Goal: Information Seeking & Learning: Learn about a topic

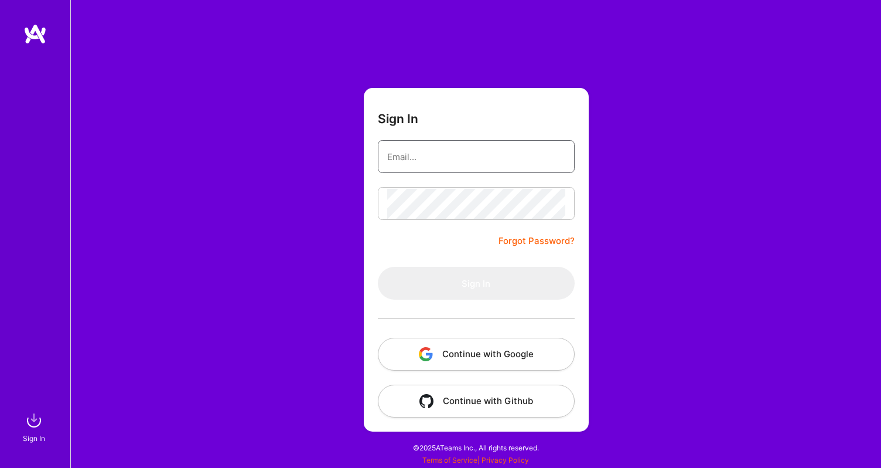
click at [417, 156] on input "email" at bounding box center [476, 157] width 178 height 30
type input "angela.menghua.wu@gmail.com"
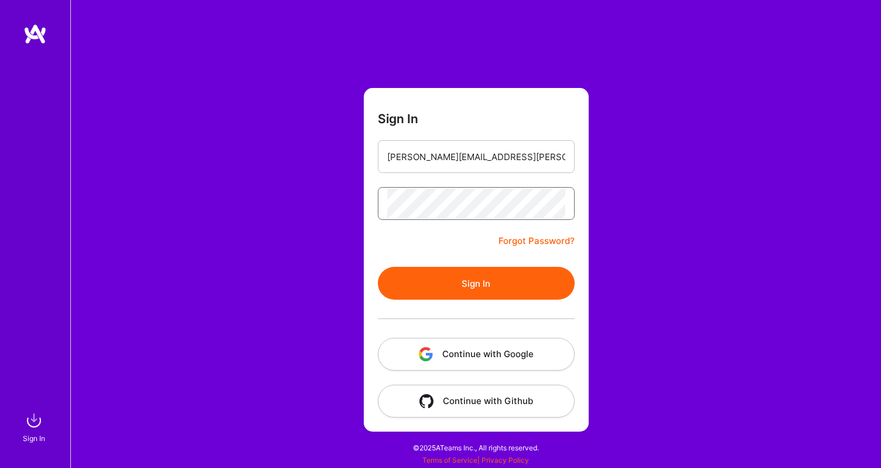
click at [378, 267] on button "Sign In" at bounding box center [476, 283] width 197 height 33
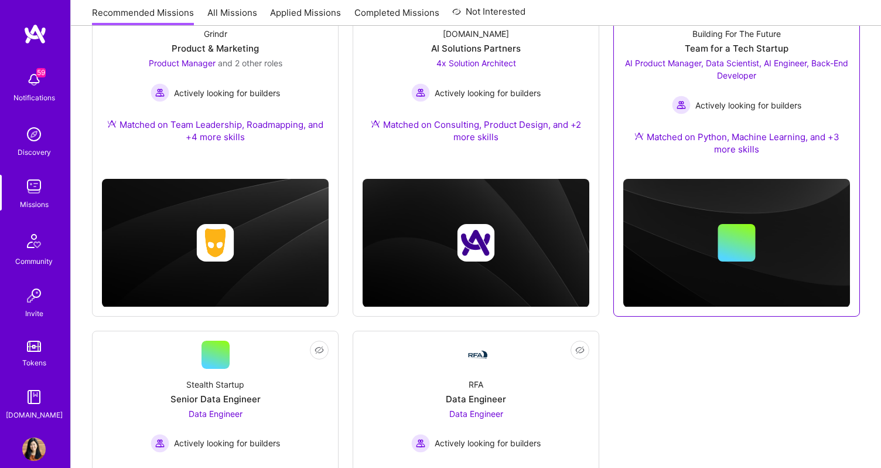
scroll to position [121, 0]
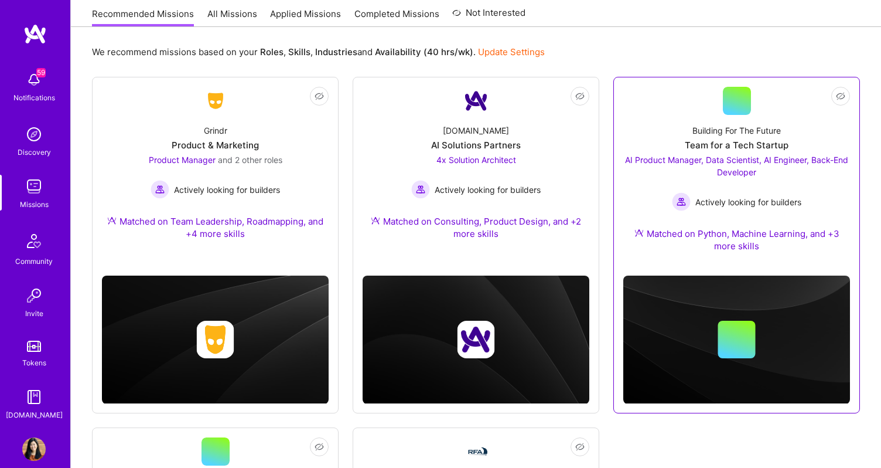
click at [729, 103] on div at bounding box center [737, 101] width 28 height 28
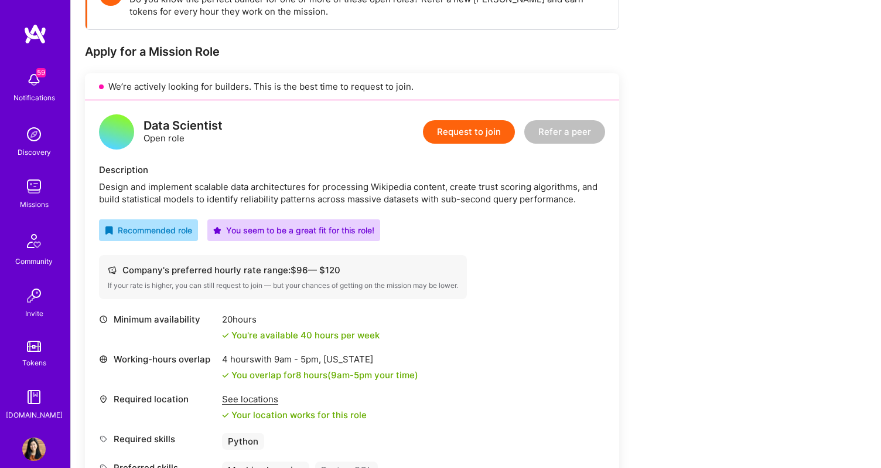
scroll to position [202, 0]
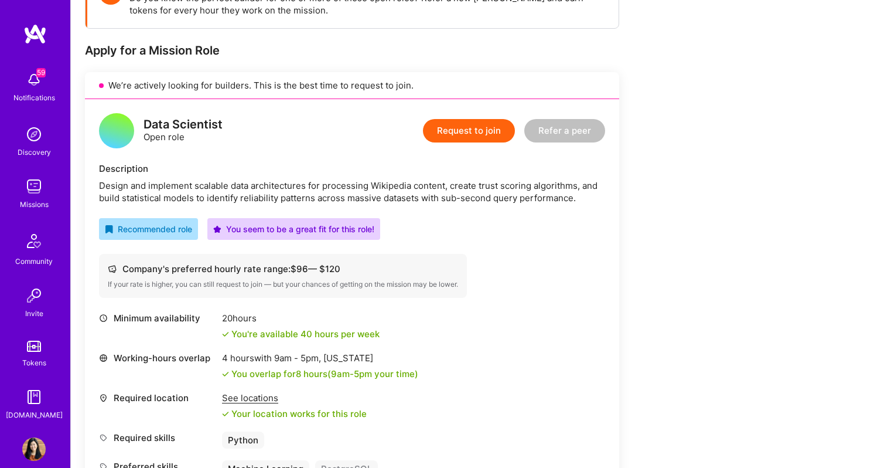
click at [504, 195] on div "Design and implement scalable data architectures for processing Wikipedia conte…" at bounding box center [352, 191] width 506 height 25
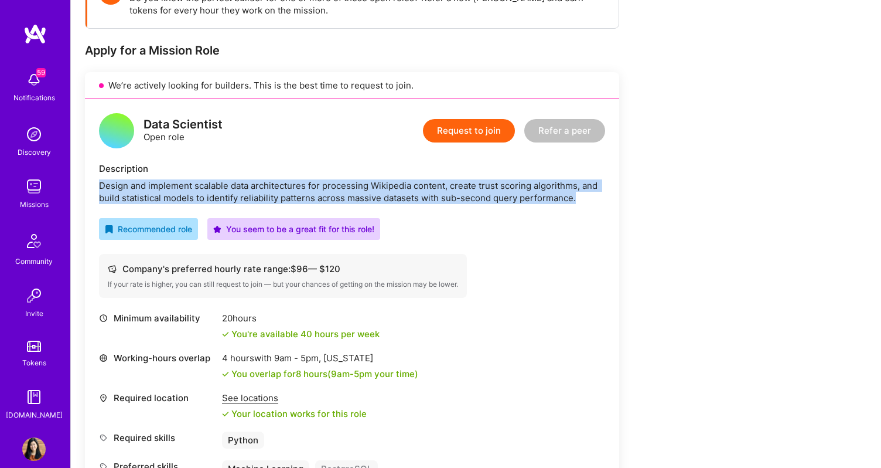
click at [504, 195] on div "Design and implement scalable data architectures for processing Wikipedia conte…" at bounding box center [352, 191] width 506 height 25
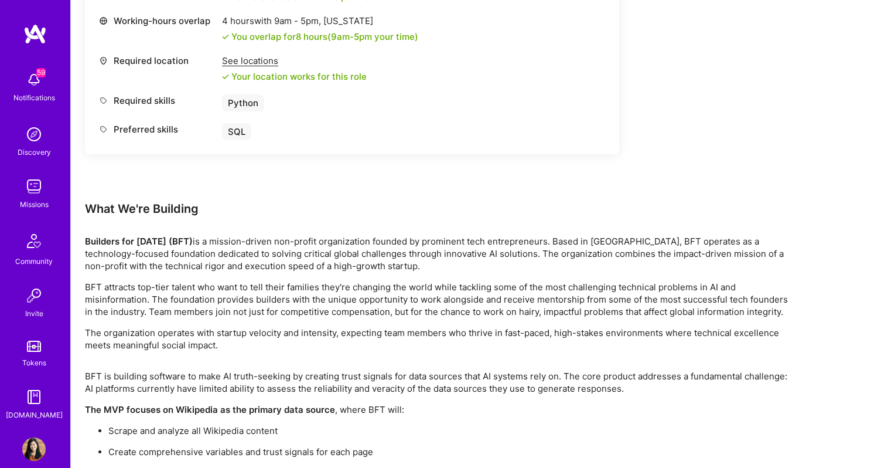
scroll to position [1888, 0]
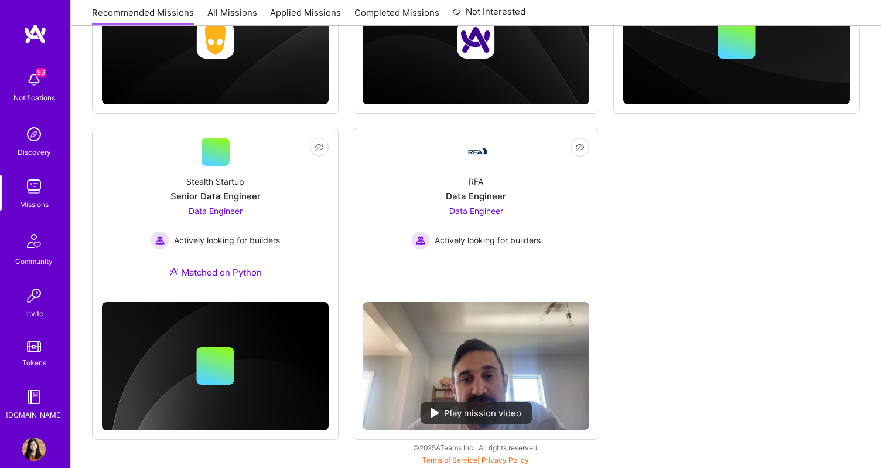
scroll to position [121, 0]
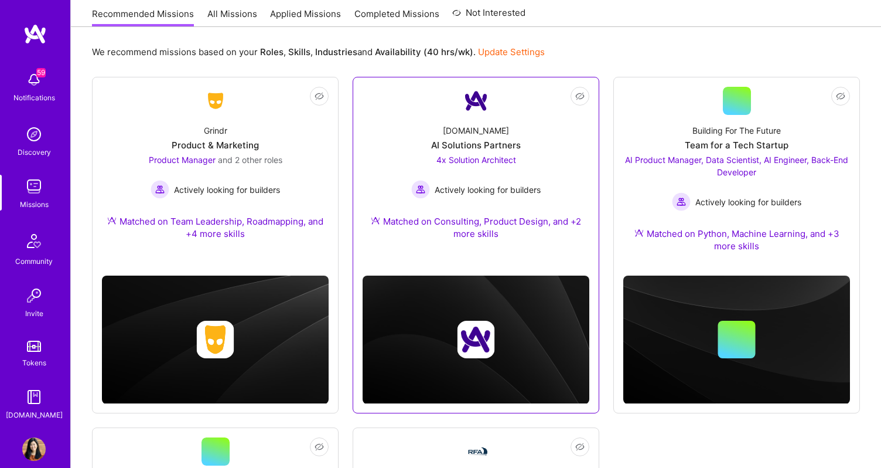
click at [555, 137] on div "A.Team AI Solutions Partners 4x Solution Architect Actively looking for builder…" at bounding box center [476, 184] width 227 height 139
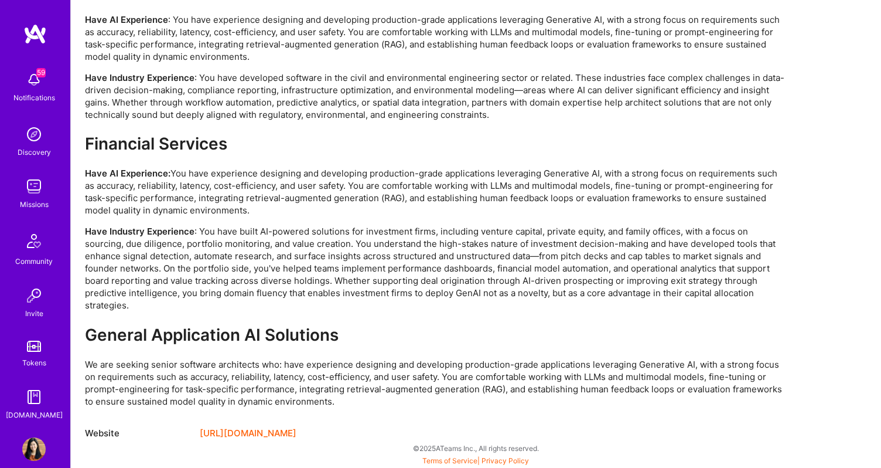
scroll to position [2640, 0]
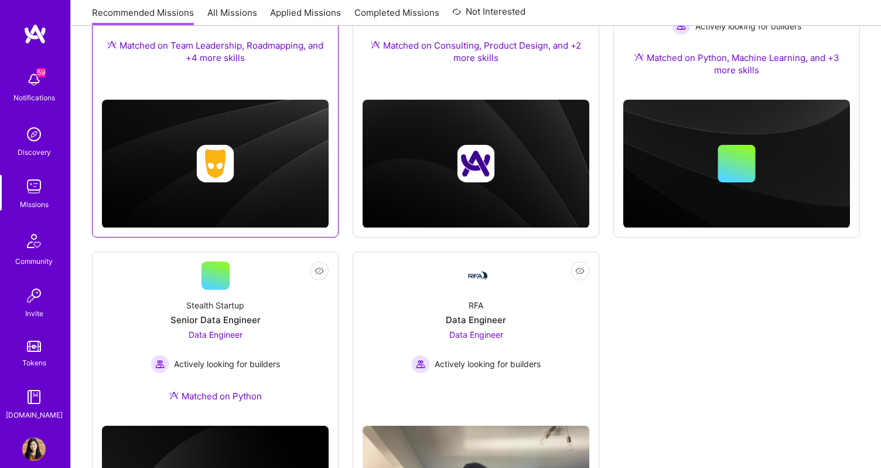
scroll to position [420, 0]
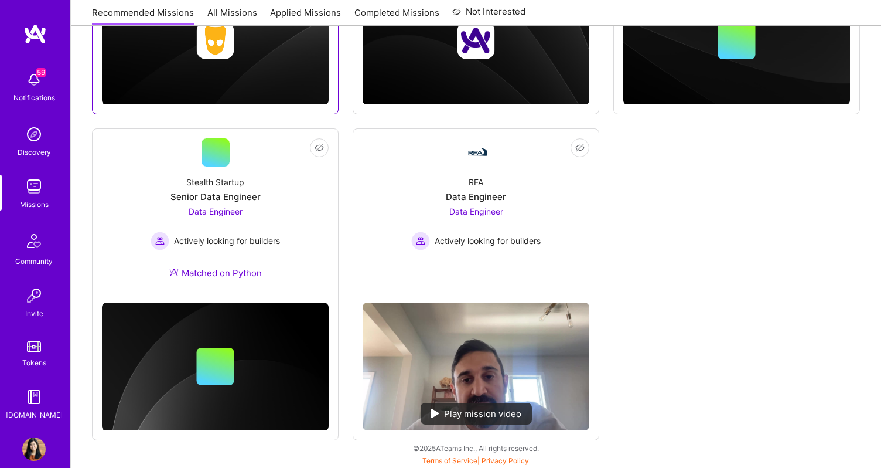
click at [287, 202] on div "Stealth Startup Senior Data Engineer Data Engineer Actively looking for builder…" at bounding box center [215, 229] width 227 height 127
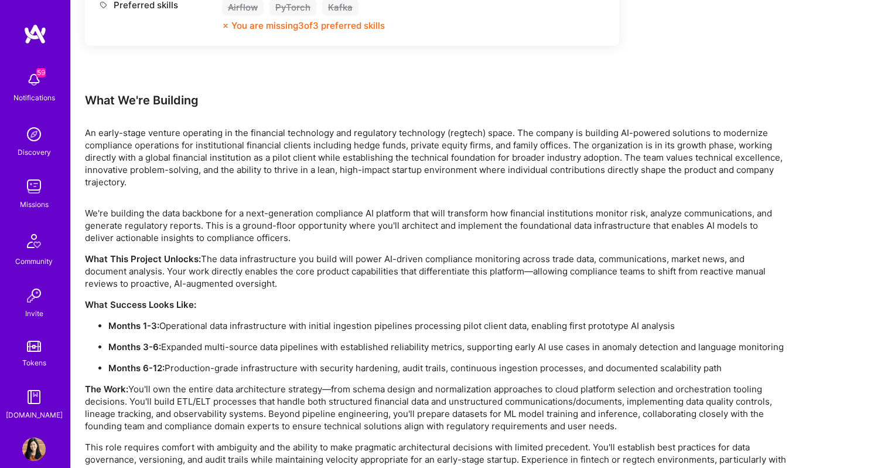
scroll to position [760, 0]
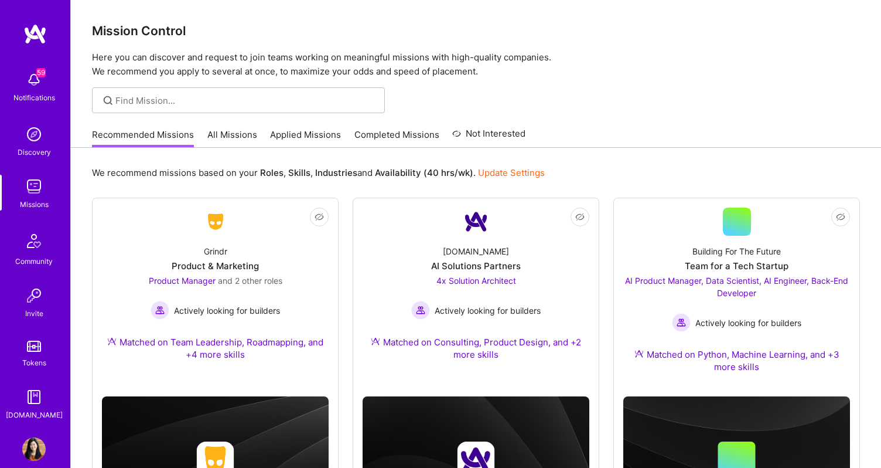
click at [227, 131] on link "All Missions" at bounding box center [232, 137] width 50 height 19
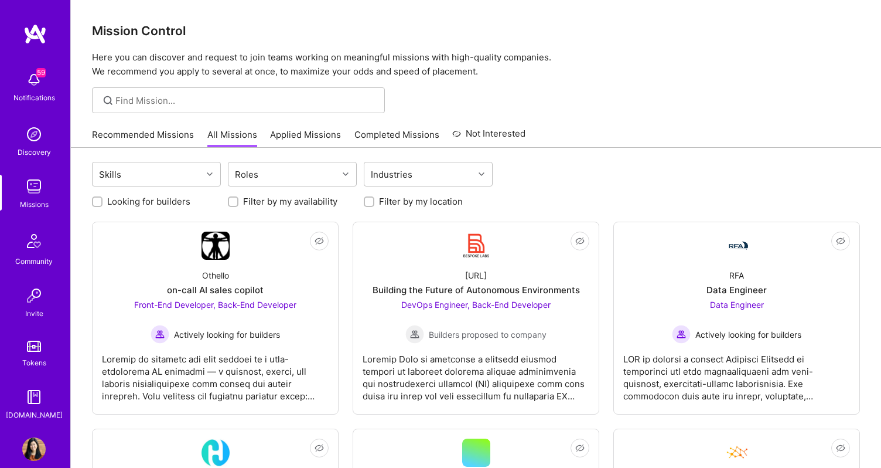
click at [160, 134] on link "Recommended Missions" at bounding box center [143, 137] width 102 height 19
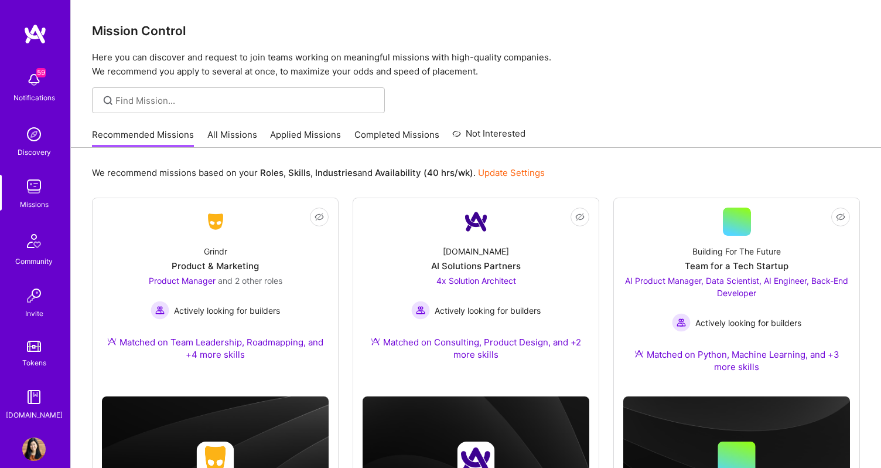
click at [232, 133] on link "All Missions" at bounding box center [232, 137] width 50 height 19
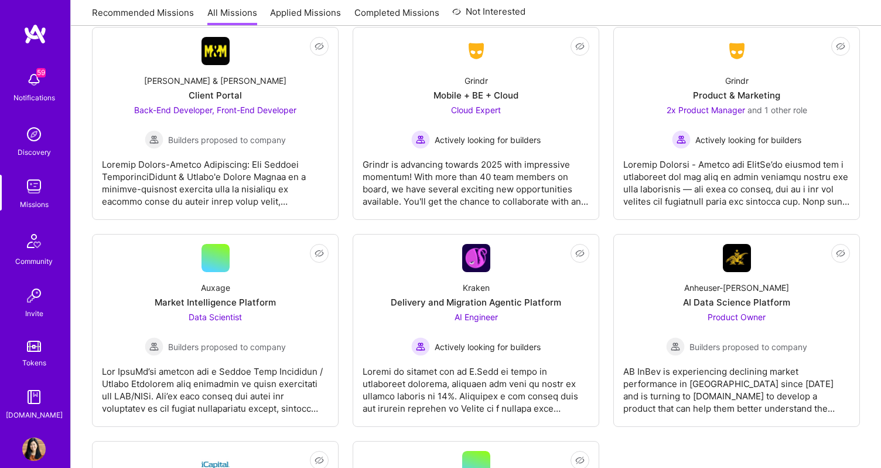
scroll to position [4053, 0]
